Goal: Transaction & Acquisition: Purchase product/service

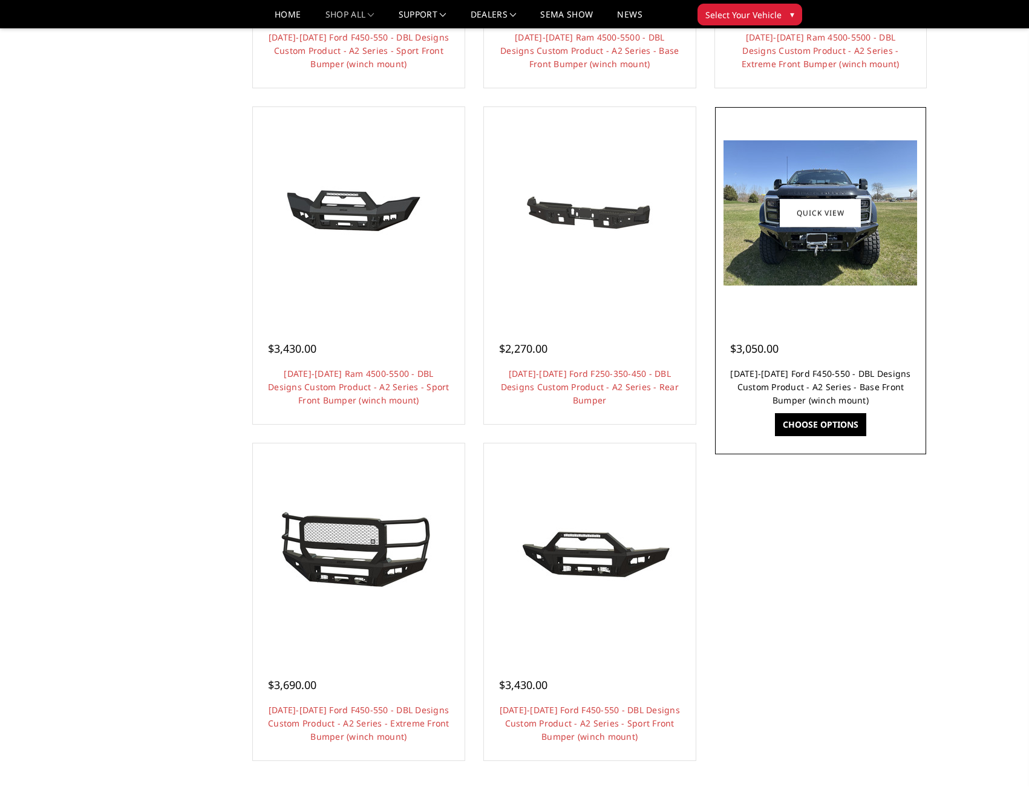
scroll to position [907, 0]
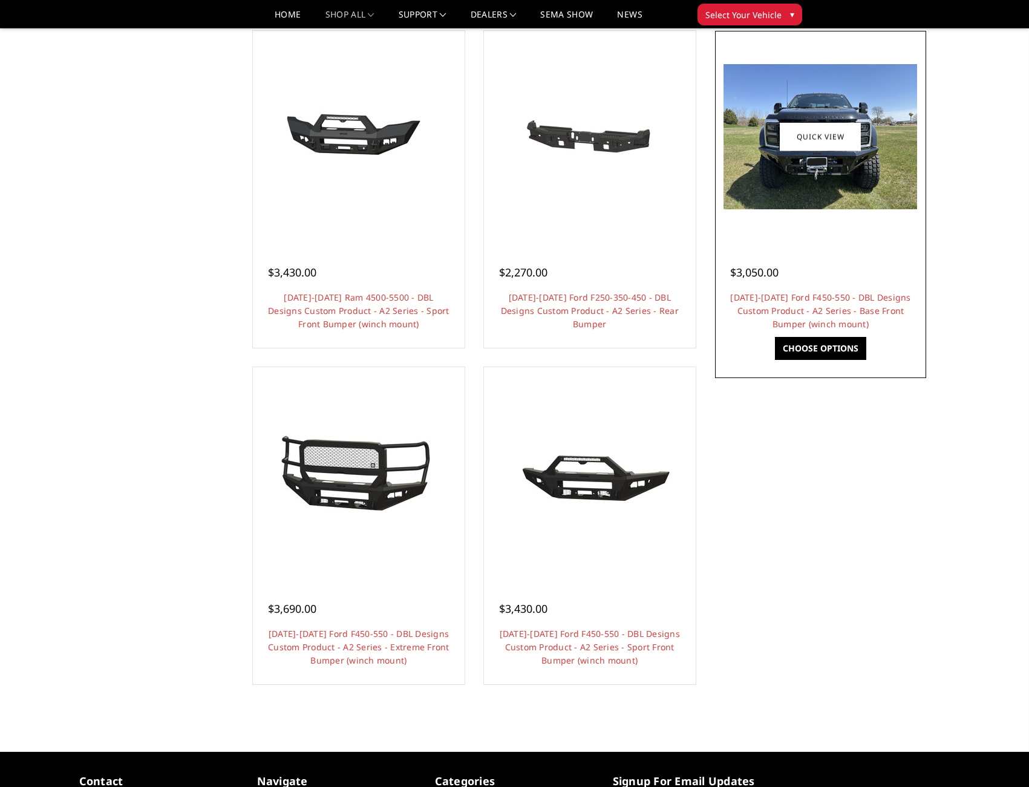
click at [820, 347] on link "Choose Options" at bounding box center [820, 348] width 91 height 23
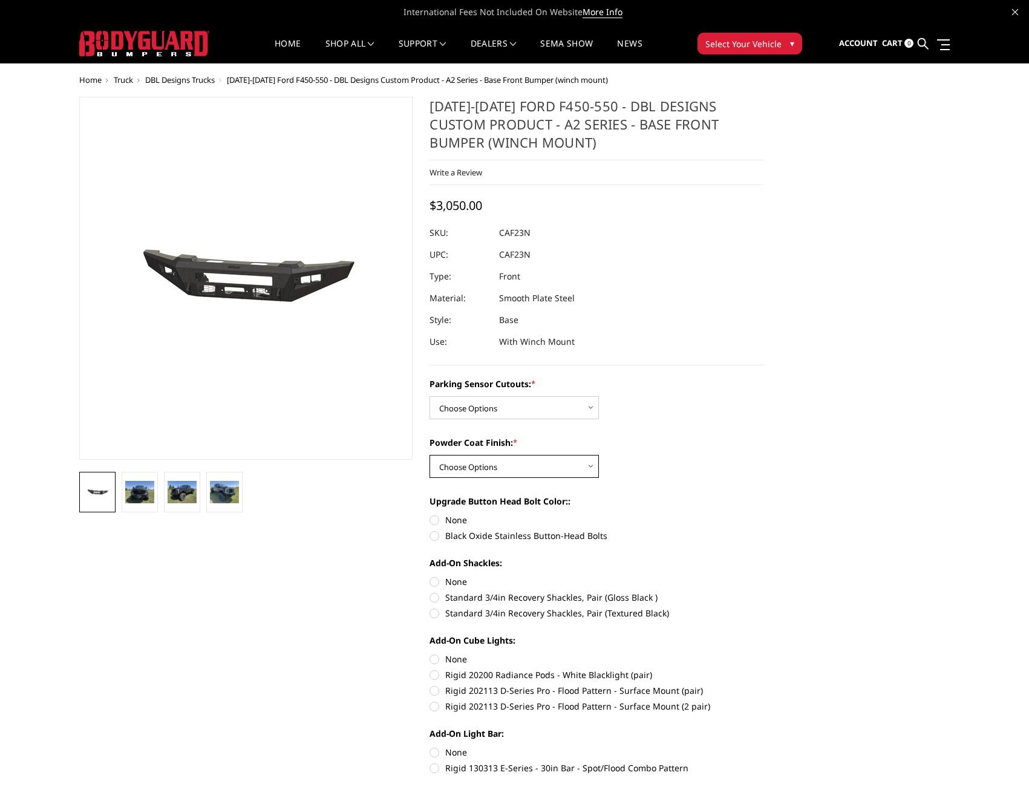
click at [591, 468] on select "Choose Options Bare metal (included) Texture Black Powder Coat" at bounding box center [513, 466] width 169 height 23
click at [429, 455] on select "Choose Options Bare metal (included) Texture Black Powder Coat" at bounding box center [513, 466] width 169 height 23
click at [592, 467] on select "Choose Options Bare metal (included) Texture Black Powder Coat" at bounding box center [513, 466] width 169 height 23
select select "520"
click at [429, 455] on select "Choose Options Bare metal (included) Texture Black Powder Coat" at bounding box center [513, 466] width 169 height 23
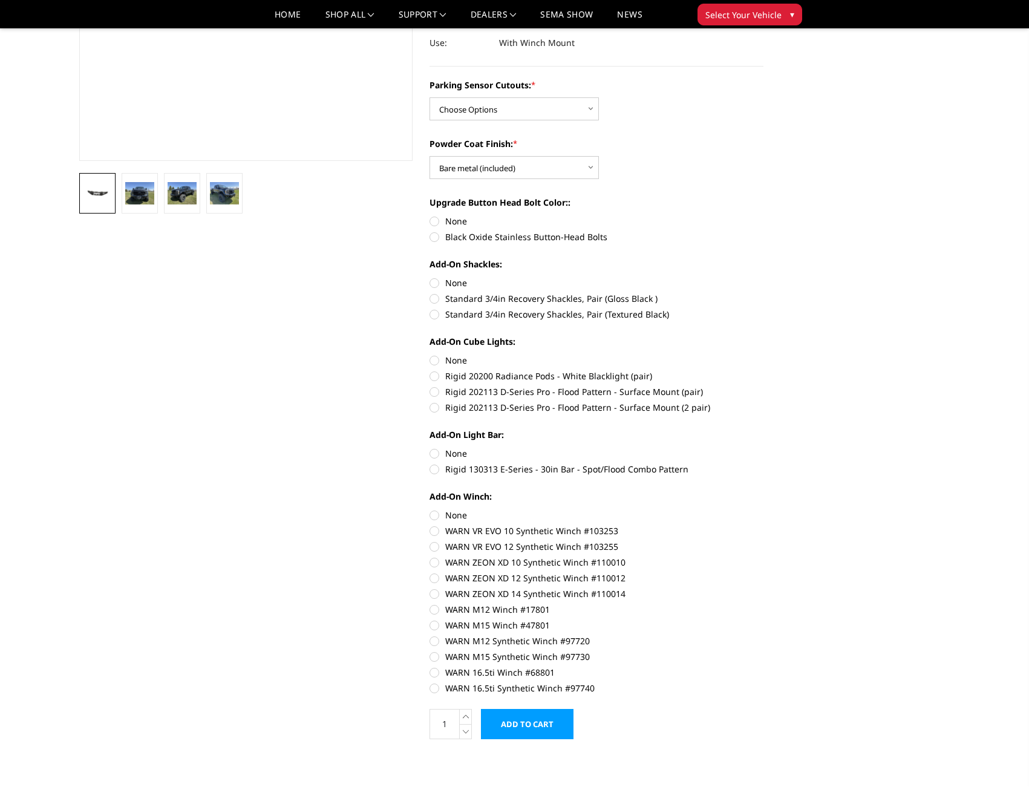
scroll to position [302, 0]
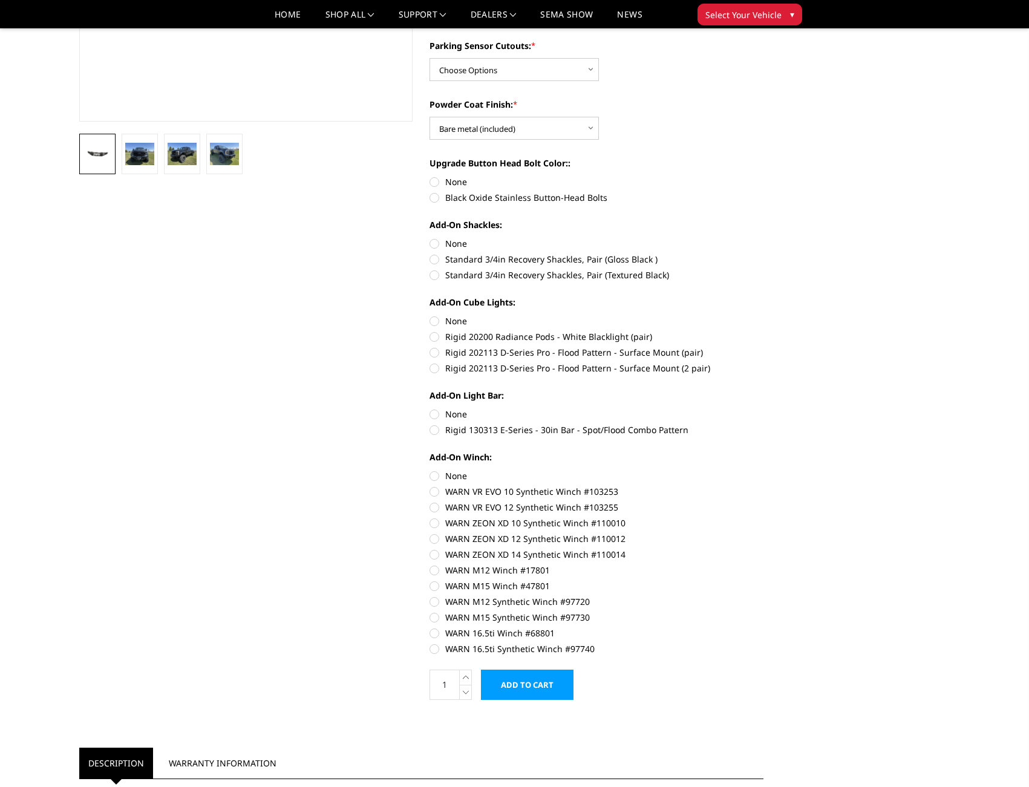
click at [435, 427] on label "Rigid 130313 E-Series - 30in Bar - Spot/Flood Combo Pattern" at bounding box center [596, 429] width 334 height 13
click at [763, 408] on input "Rigid 130313 E-Series - 30in Bar - Spot/Flood Combo Pattern" at bounding box center [763, 408] width 1 height 1
radio input "true"
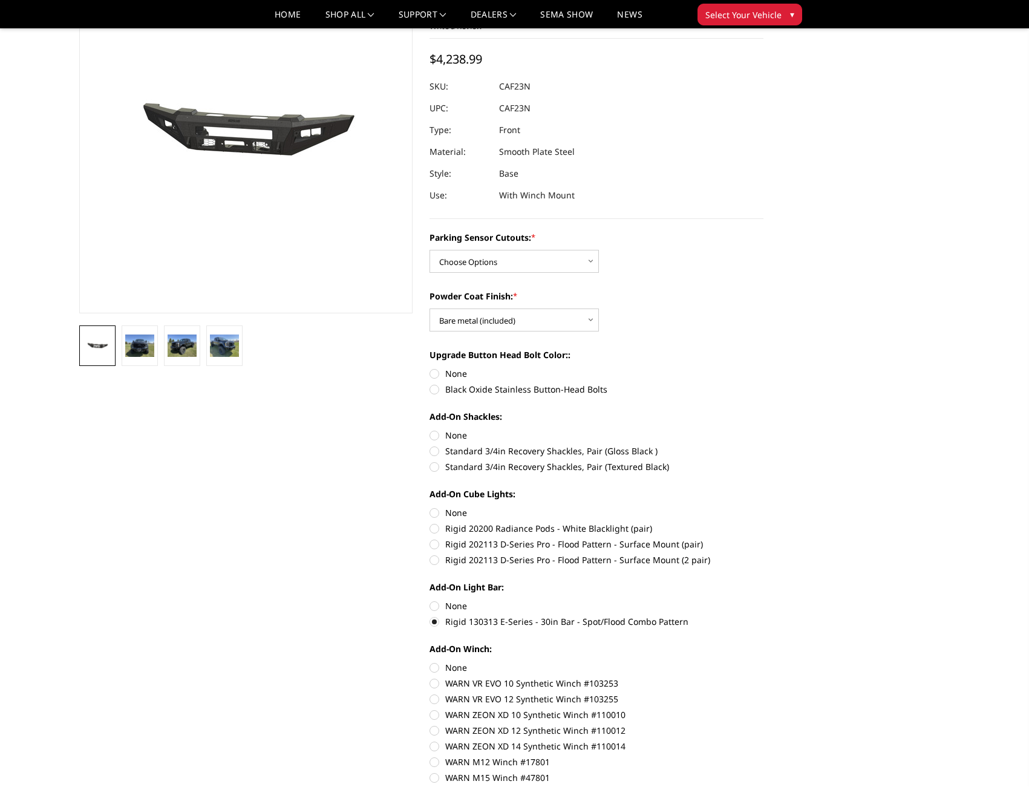
scroll to position [242, 0]
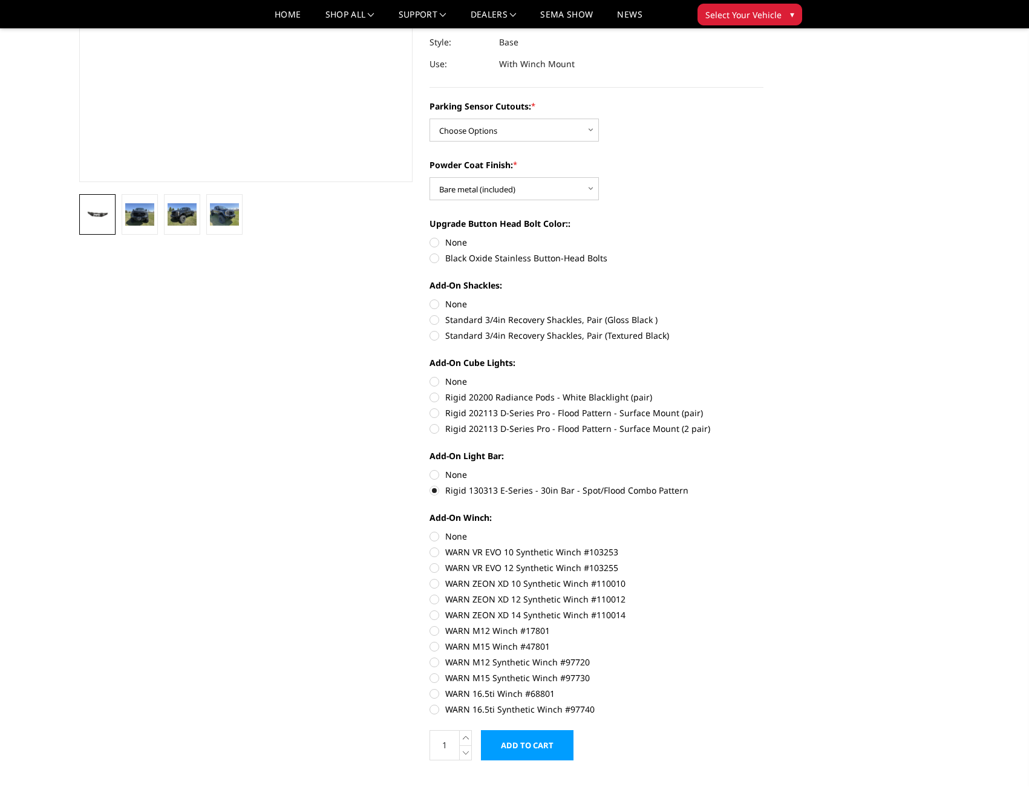
click at [433, 490] on label "Rigid 130313 E-Series - 30in Bar - Spot/Flood Combo Pattern" at bounding box center [596, 490] width 334 height 13
click at [763, 469] on input "Rigid 130313 E-Series - 30in Bar - Spot/Flood Combo Pattern" at bounding box center [763, 468] width 1 height 1
click at [435, 476] on label "None" at bounding box center [596, 474] width 334 height 13
click at [430, 469] on input "None" at bounding box center [429, 468] width 1 height 1
radio input "true"
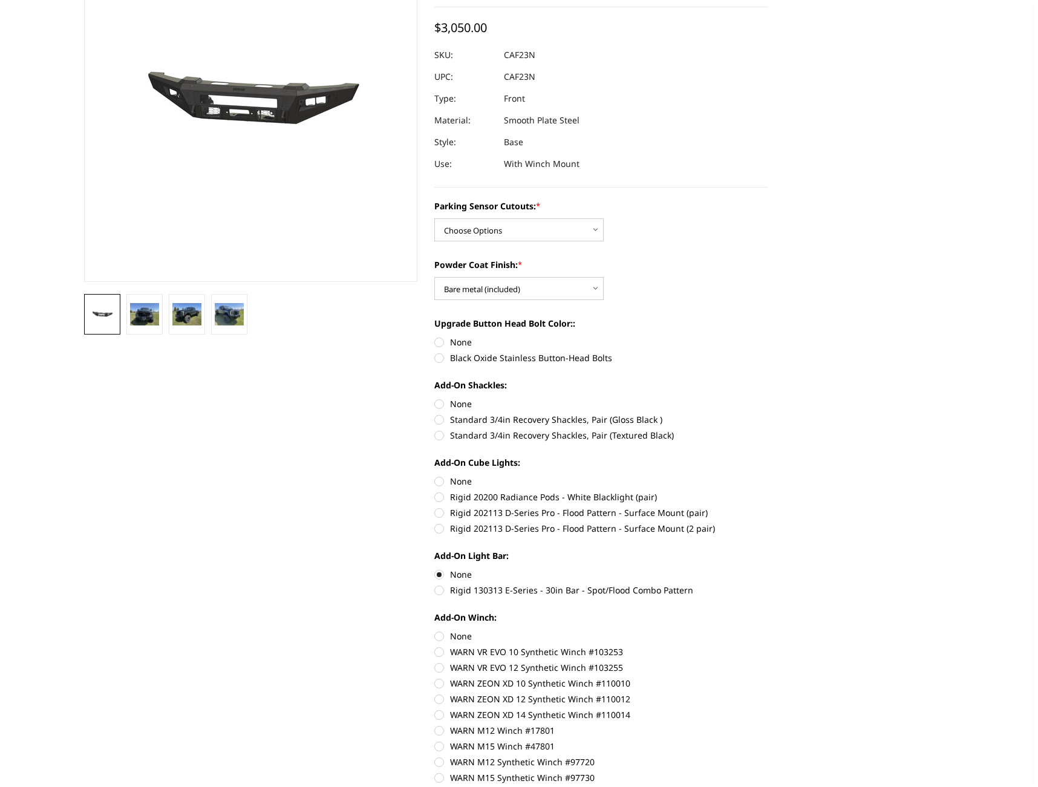
scroll to position [0, 0]
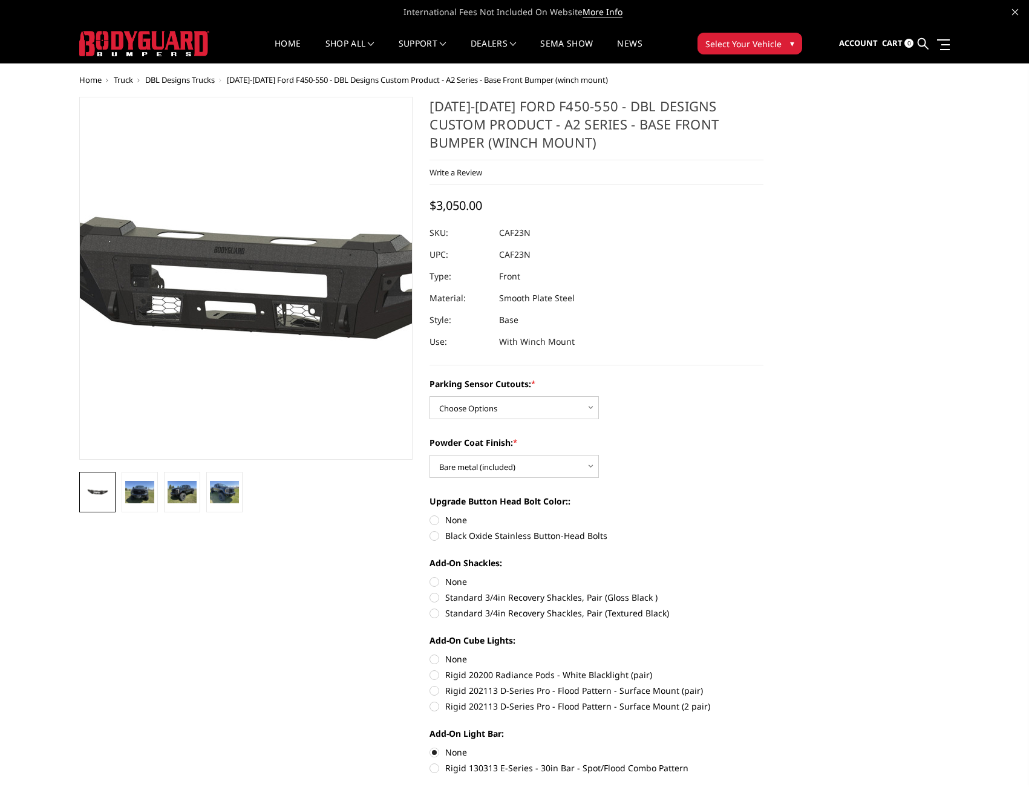
click at [236, 296] on img at bounding box center [259, 278] width 774 height 368
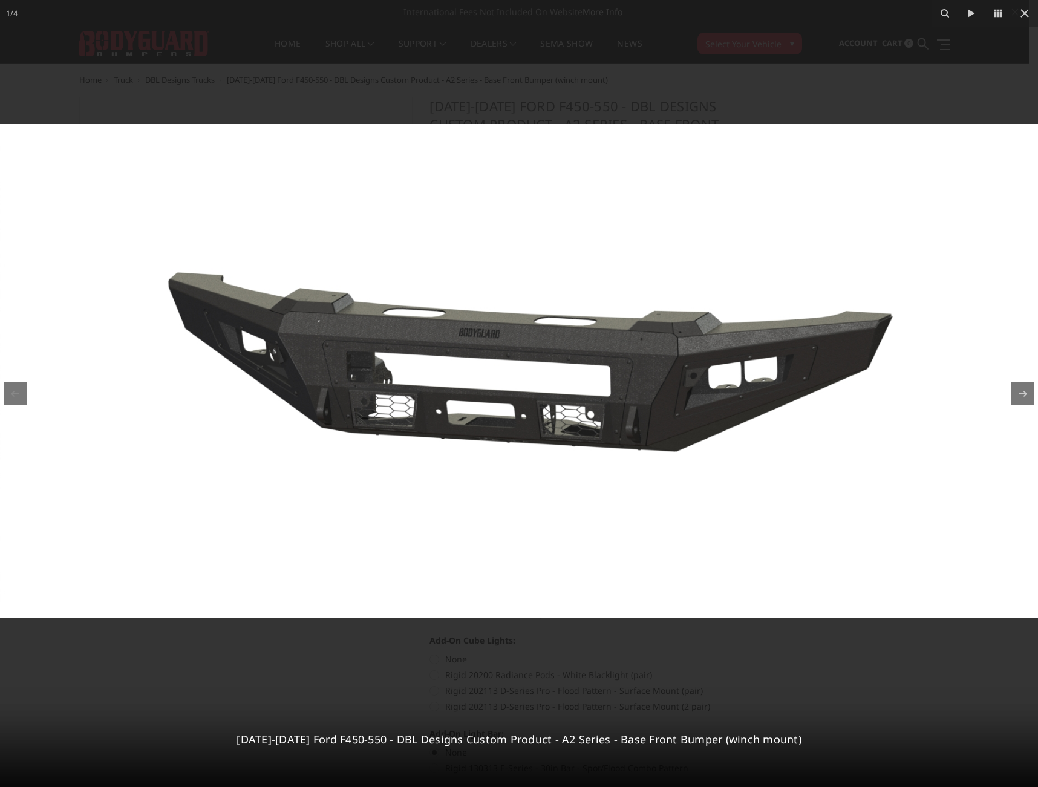
click at [459, 349] on img at bounding box center [519, 371] width 1038 height 494
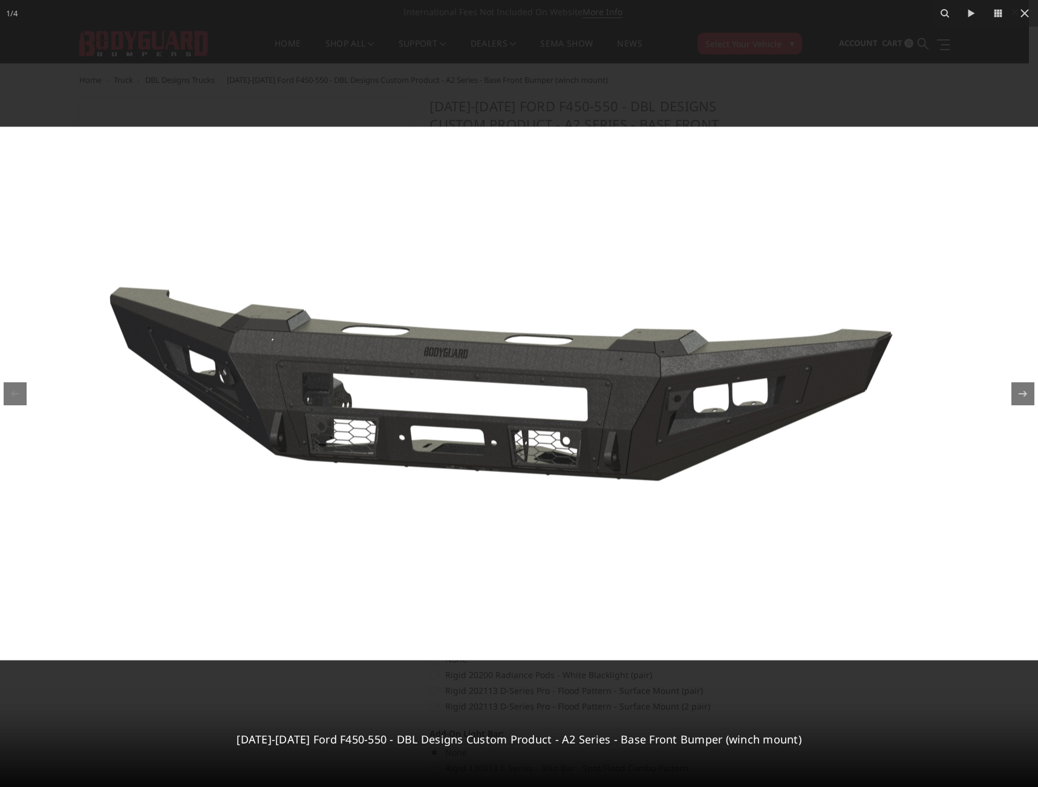
drag, startPoint x: 761, startPoint y: 421, endPoint x: 737, endPoint y: 419, distance: 23.7
click at [737, 419] on img at bounding box center [488, 393] width 1121 height 533
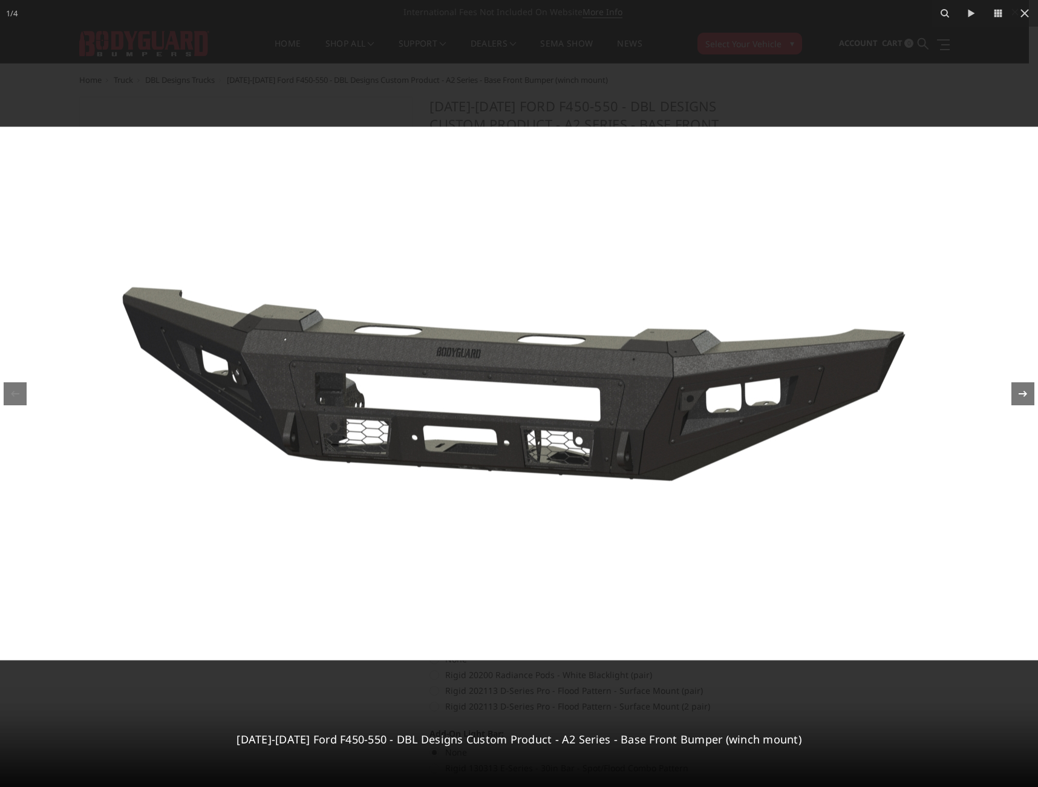
click at [1028, 394] on icon at bounding box center [1022, 393] width 15 height 15
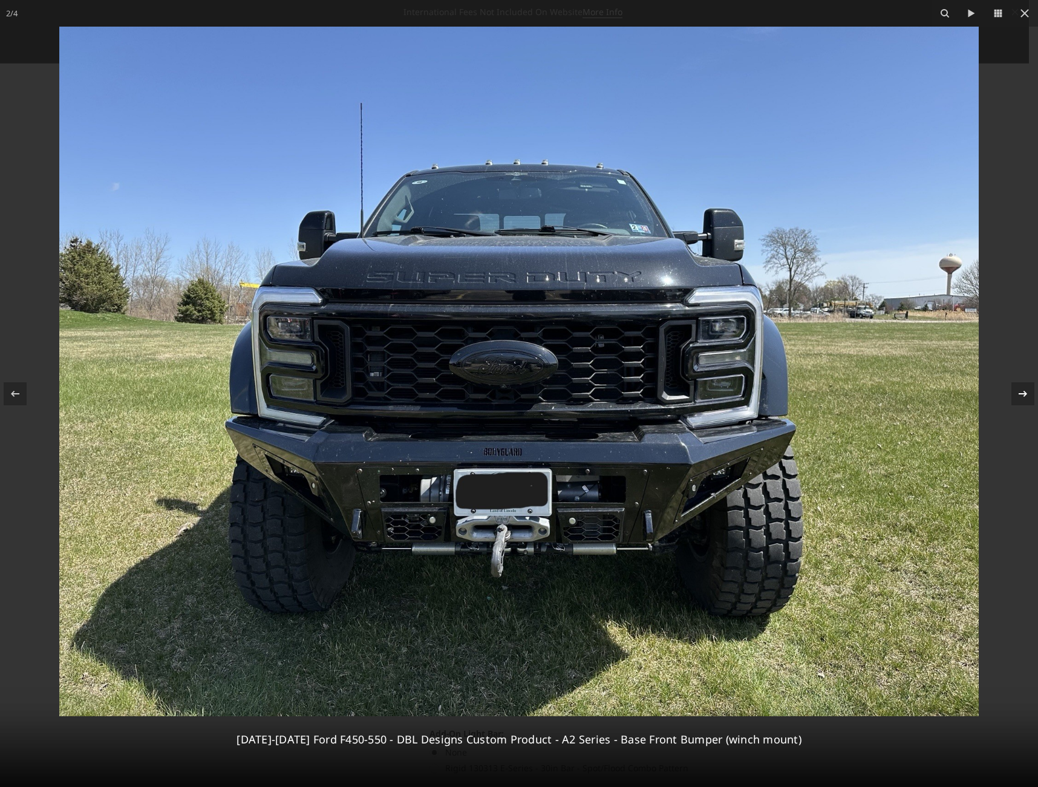
click at [1028, 394] on div "2 / 4 2023-2025 Ford F450-550 - DBL Designs Custom Product - A2 Series - Base F…" at bounding box center [519, 393] width 1038 height 787
click at [1028, 394] on icon at bounding box center [1022, 393] width 15 height 15
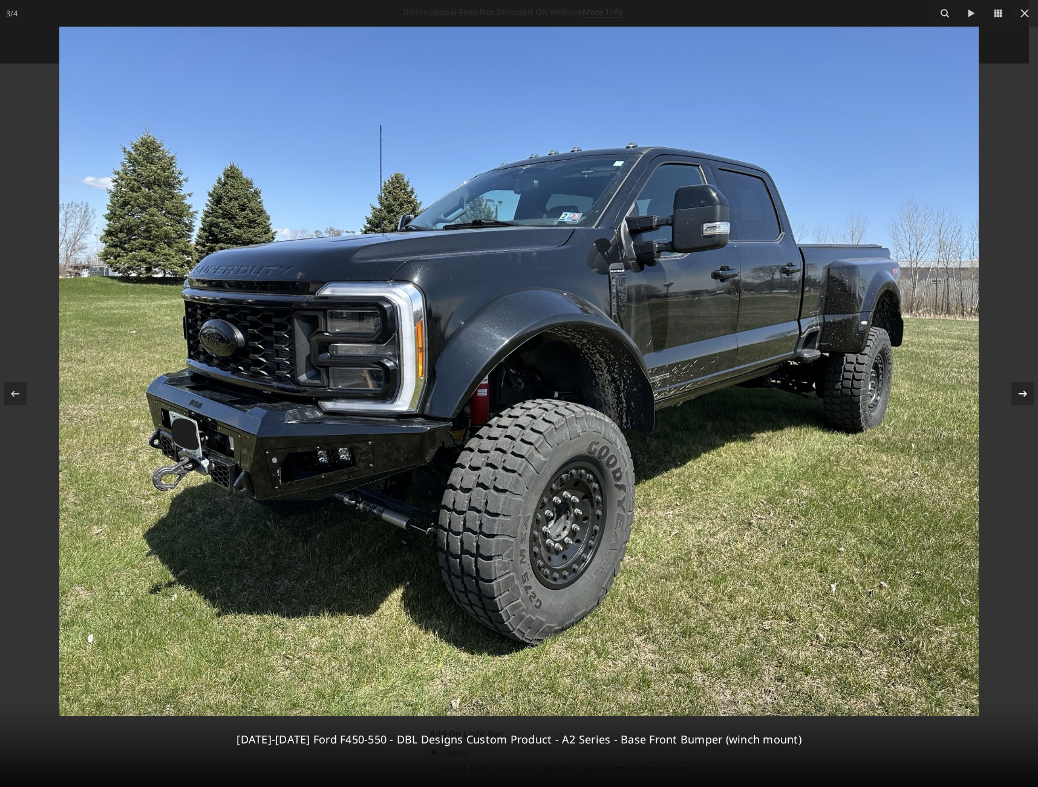
click at [1028, 394] on div "3 / 4 2023-2025 Ford F450-550 - DBL Designs Custom Product - A2 Series - Base F…" at bounding box center [519, 393] width 1038 height 787
click at [1023, 387] on icon at bounding box center [1022, 393] width 15 height 15
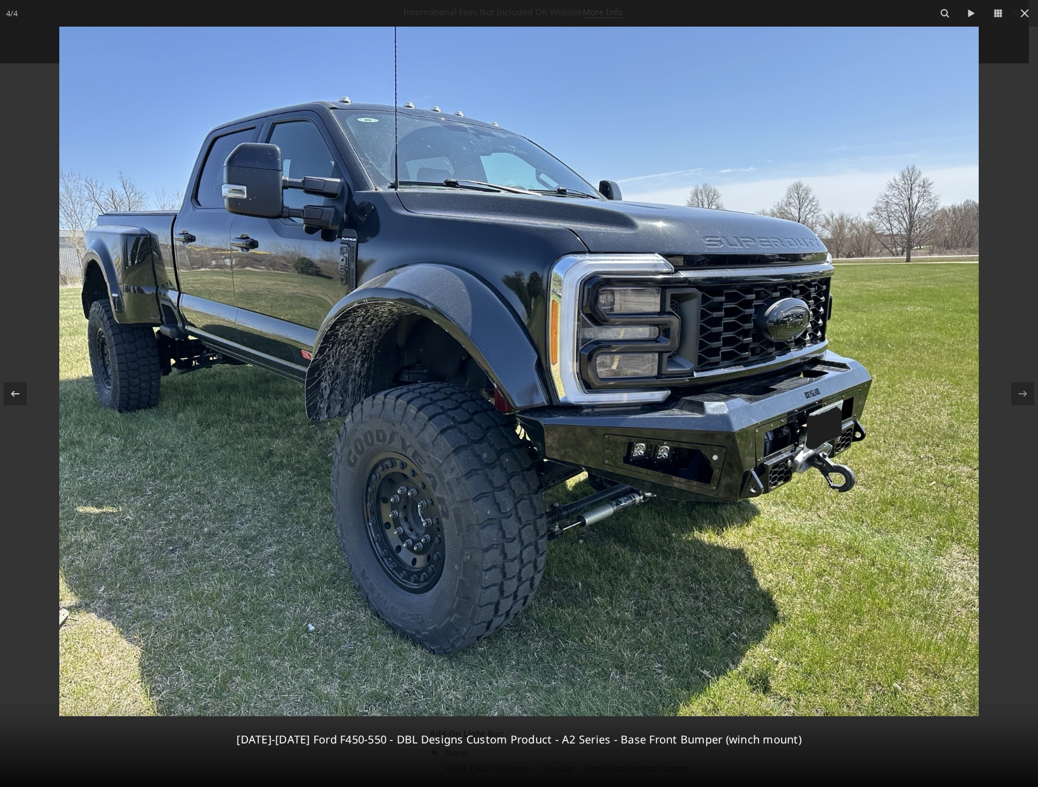
click at [1023, 387] on div "4 / 4 2023-2025 Ford F450-550 - DBL Designs Custom Product - A2 Series - Base F…" at bounding box center [519, 393] width 1038 height 787
click at [612, 514] on img at bounding box center [518, 371] width 919 height 689
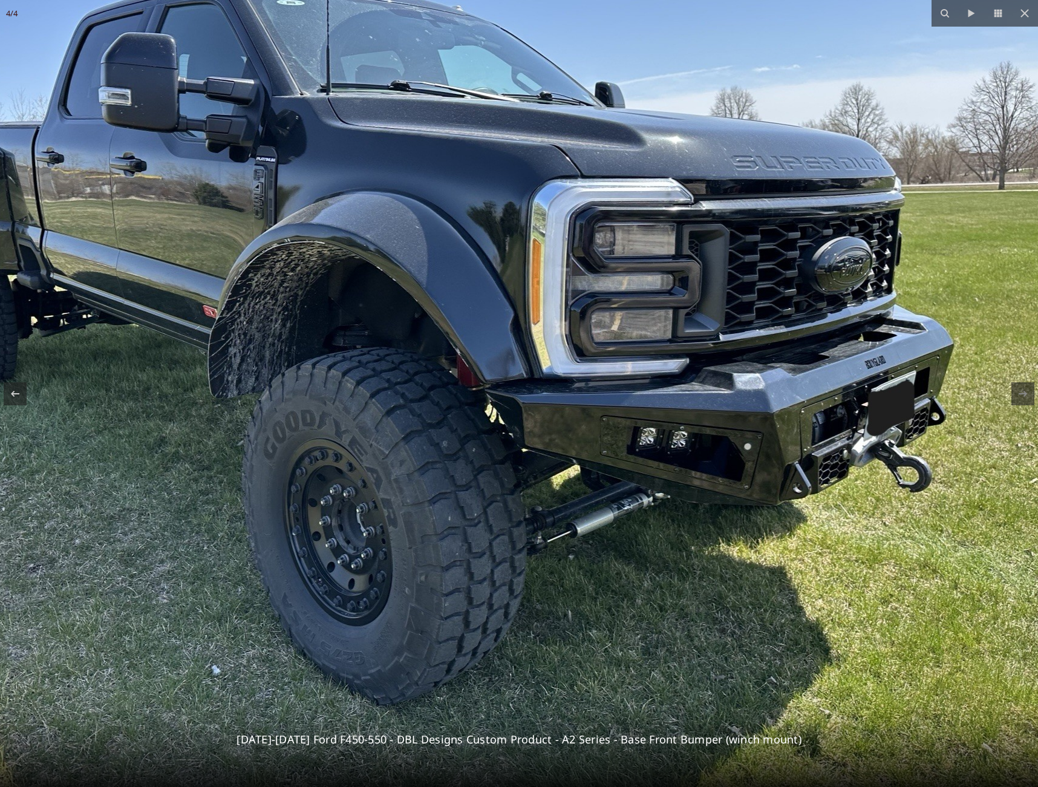
click at [611, 517] on img at bounding box center [489, 333] width 1210 height 907
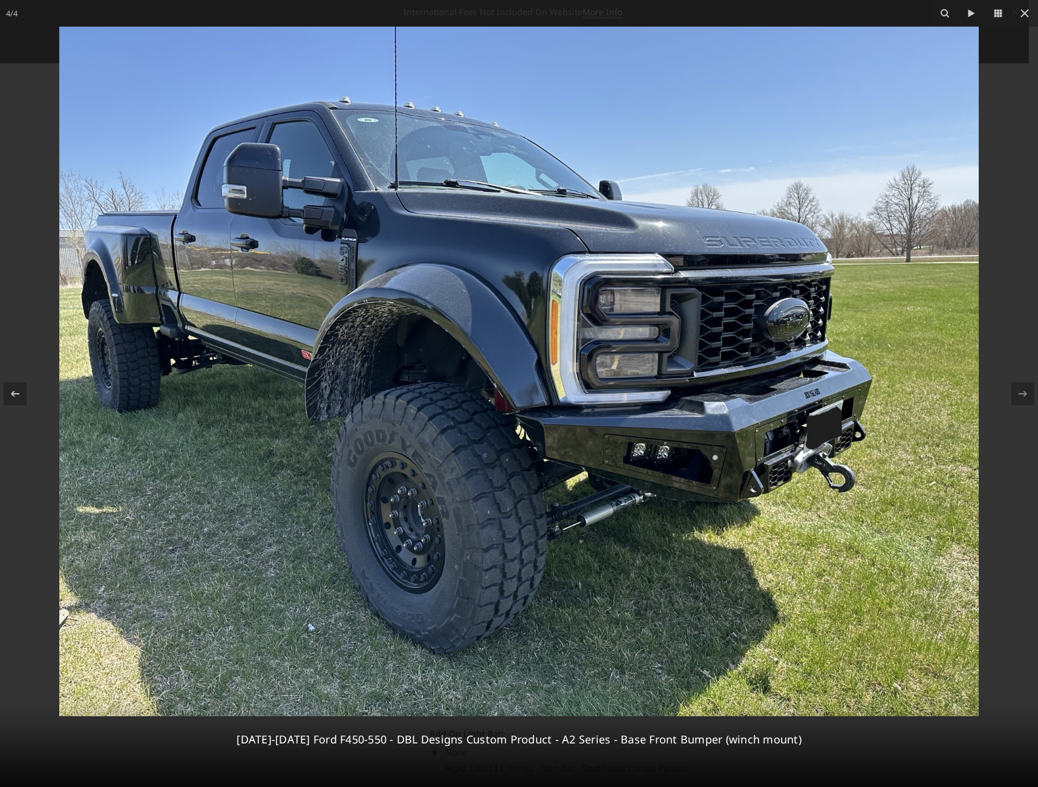
click at [351, 374] on img at bounding box center [518, 371] width 919 height 689
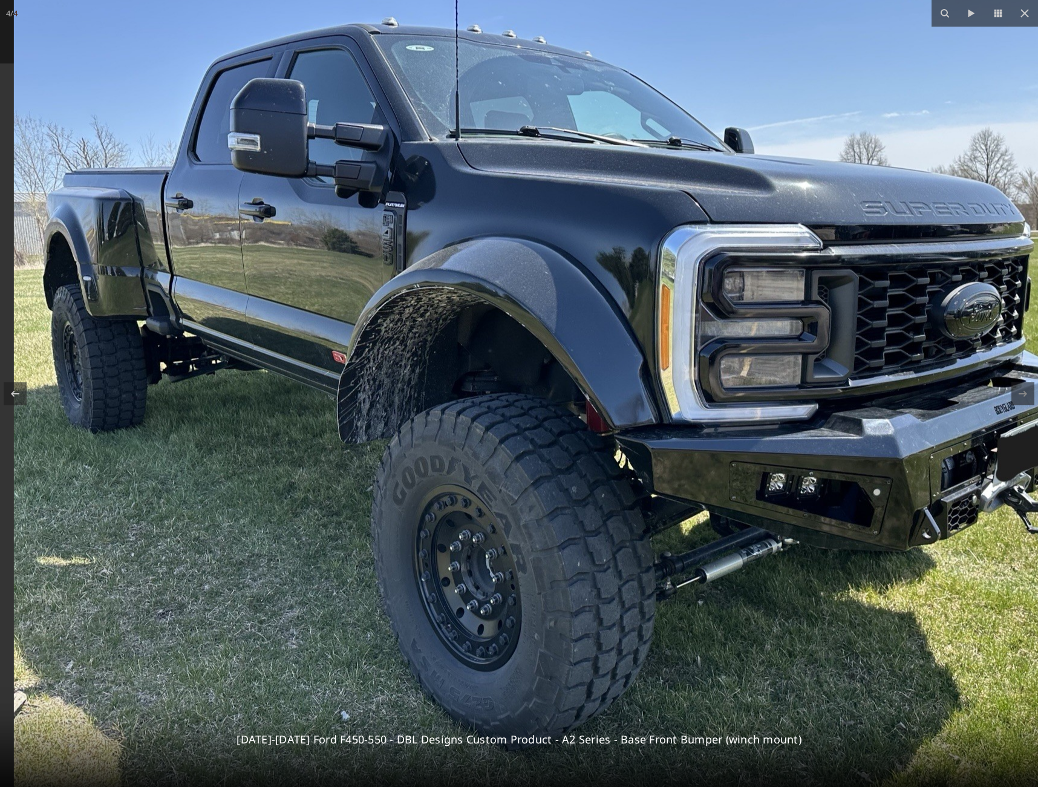
drag, startPoint x: 334, startPoint y: 351, endPoint x: 399, endPoint y: 361, distance: 65.4
click at [399, 361] on img at bounding box center [619, 378] width 1210 height 907
